Goal: Task Accomplishment & Management: Use online tool/utility

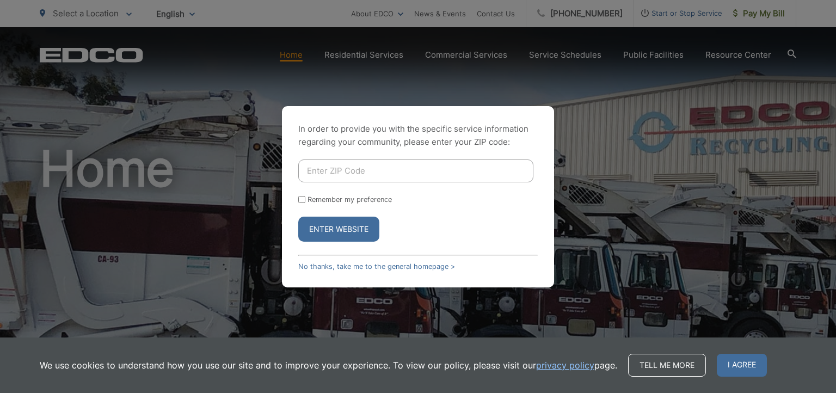
drag, startPoint x: 367, startPoint y: 168, endPoint x: 361, endPoint y: 172, distance: 6.6
click at [361, 172] on input "Enter ZIP Code" at bounding box center [415, 171] width 235 height 23
type input "92078"
click at [343, 228] on button "Enter Website" at bounding box center [338, 229] width 81 height 25
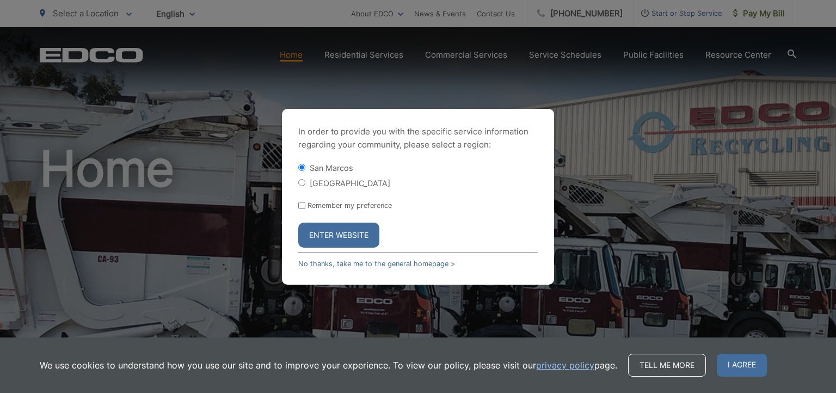
click at [343, 228] on button "Enter Website" at bounding box center [338, 235] width 81 height 25
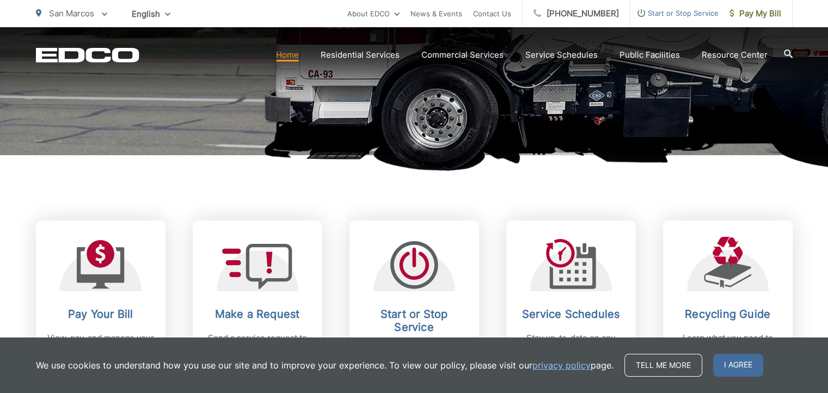
scroll to position [327, 0]
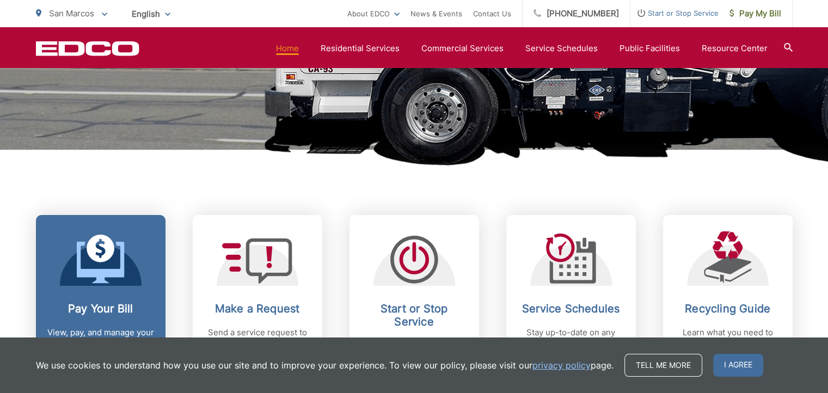
click at [87, 268] on icon at bounding box center [101, 259] width 48 height 49
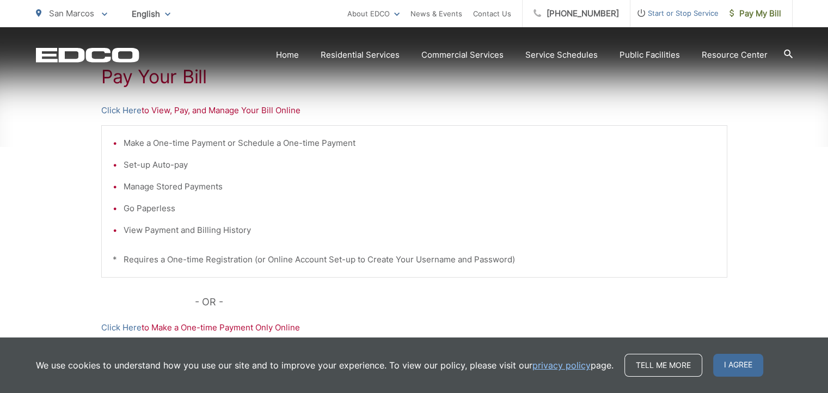
scroll to position [218, 0]
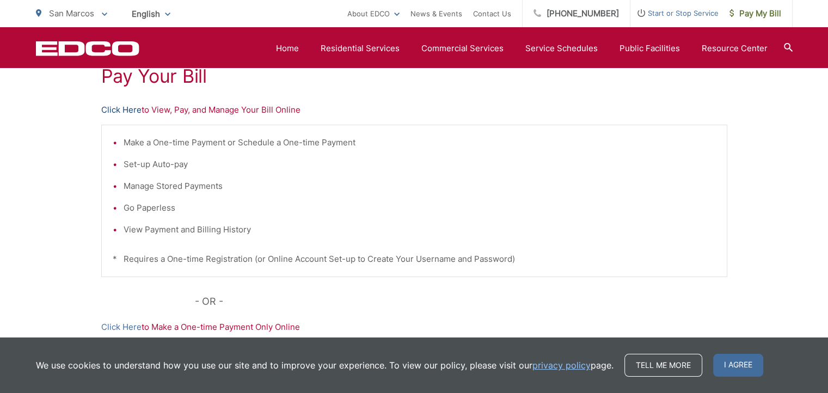
click at [120, 108] on link "Click Here" at bounding box center [121, 109] width 40 height 13
